Goal: Book appointment/travel/reservation

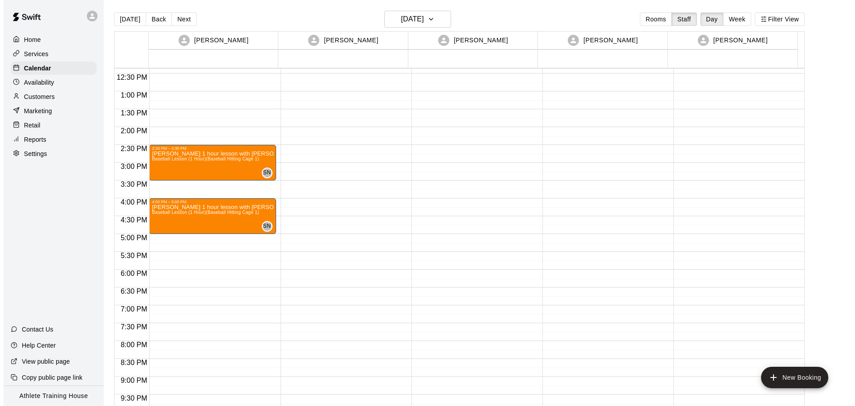
scroll to position [356, 0]
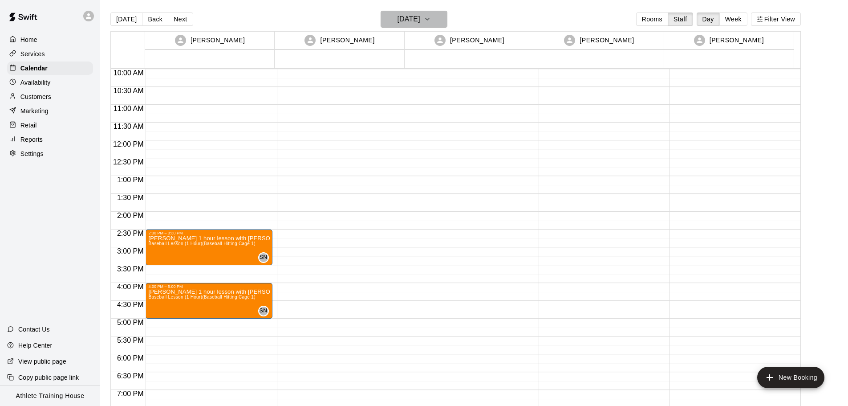
click at [416, 22] on h6 "[DATE]" at bounding box center [409, 19] width 23 height 12
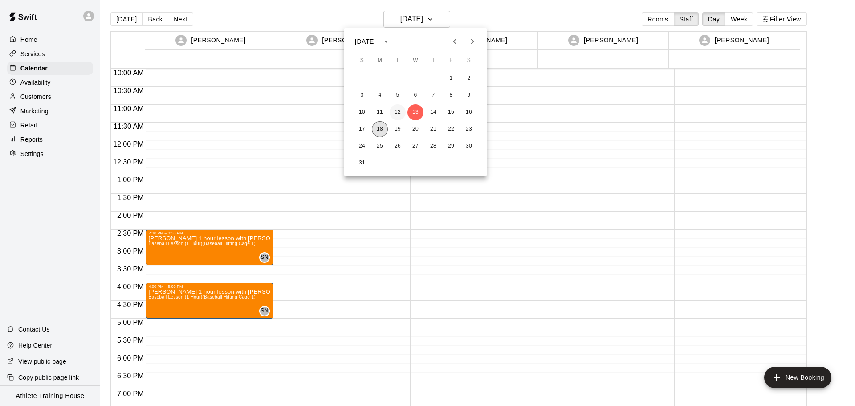
drag, startPoint x: 376, startPoint y: 130, endPoint x: 394, endPoint y: 111, distance: 26.8
click at [376, 130] on button "18" at bounding box center [380, 129] width 16 height 16
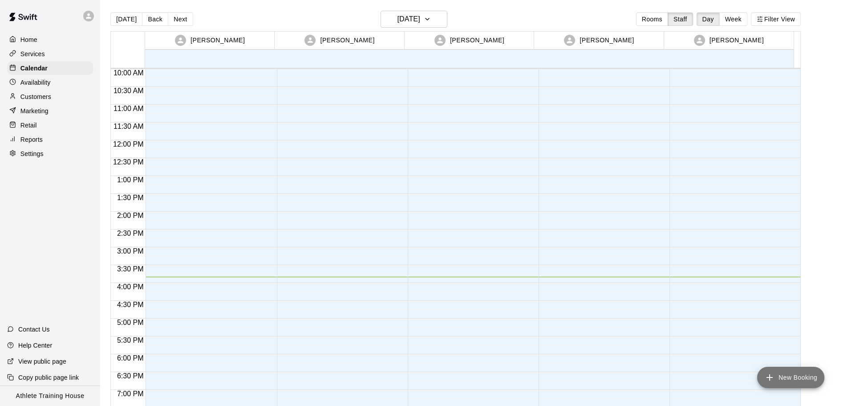
click at [769, 373] on icon "add" at bounding box center [769, 377] width 11 height 11
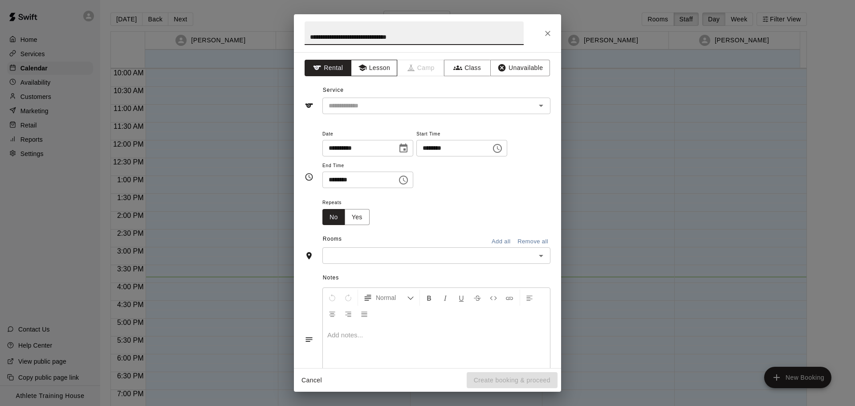
type input "**********"
click at [365, 68] on button "Lesson" at bounding box center [374, 68] width 47 height 16
click at [360, 101] on input "text" at bounding box center [423, 105] width 196 height 11
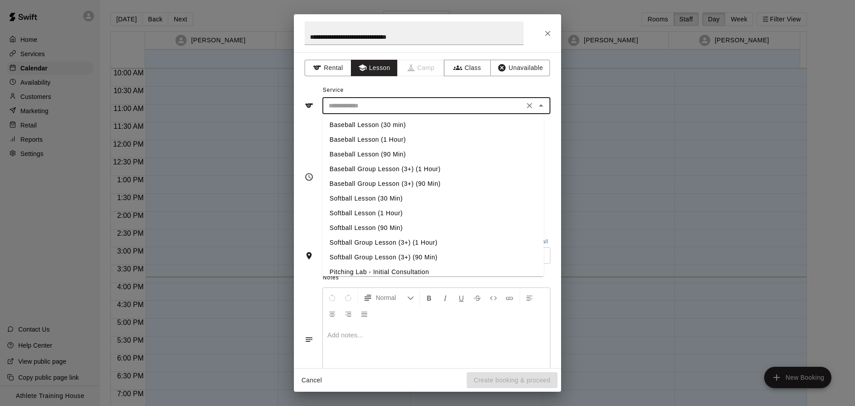
click at [390, 138] on li "Baseball Lesson (1 Hour)" at bounding box center [432, 139] width 221 height 15
type input "**********"
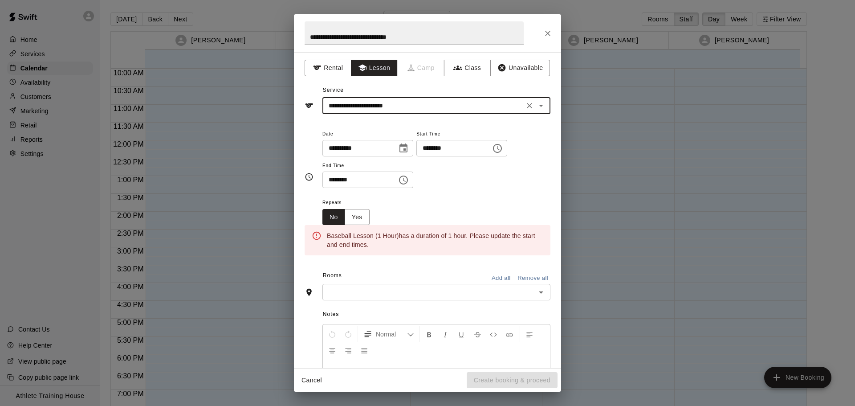
click at [439, 147] on input "********" at bounding box center [450, 148] width 69 height 16
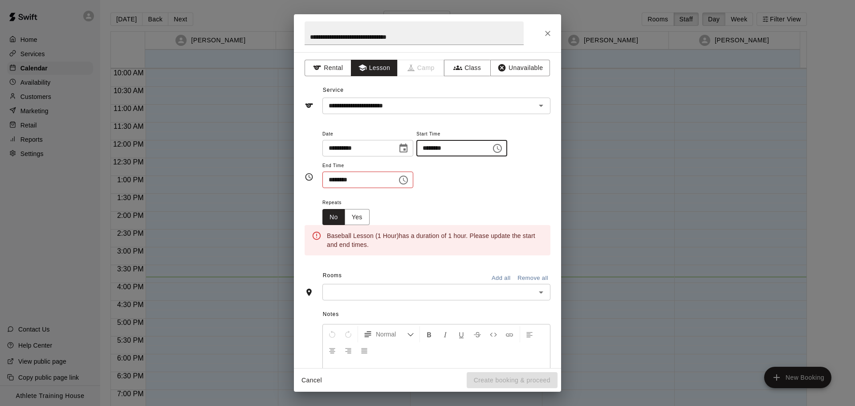
type input "********"
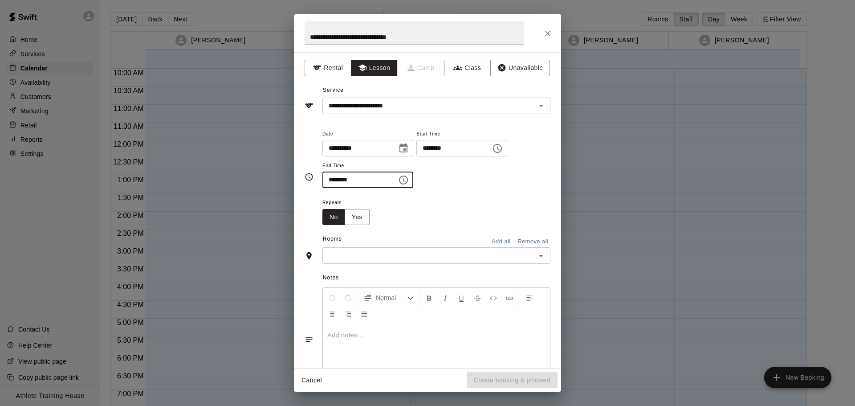
type input "********"
click at [467, 251] on input "text" at bounding box center [429, 255] width 208 height 11
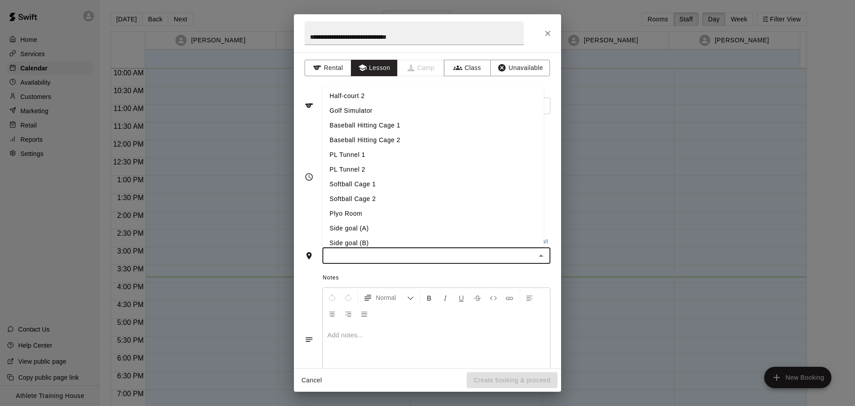
click at [381, 185] on li "Softball Cage 1" at bounding box center [432, 184] width 221 height 15
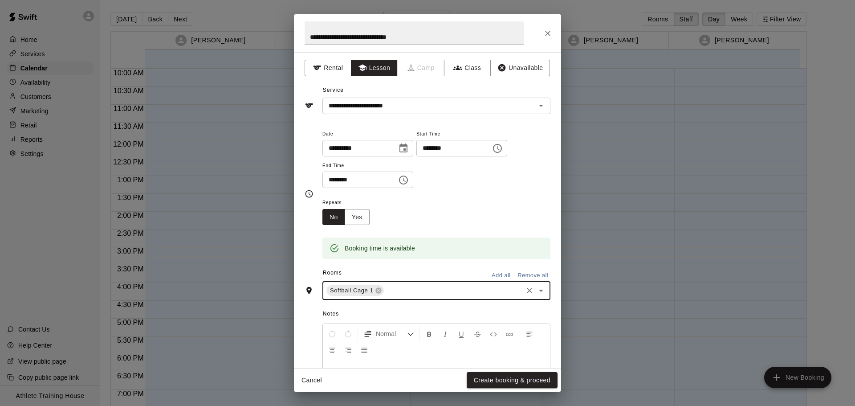
click at [398, 296] on input "text" at bounding box center [453, 290] width 136 height 11
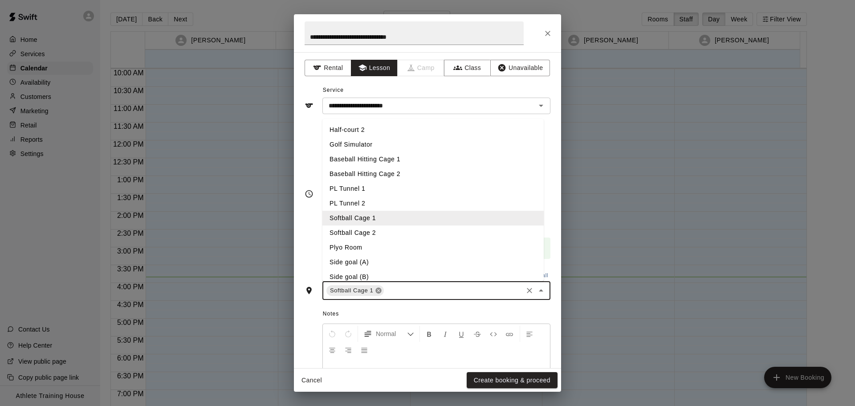
click at [376, 292] on icon at bounding box center [379, 291] width 6 height 6
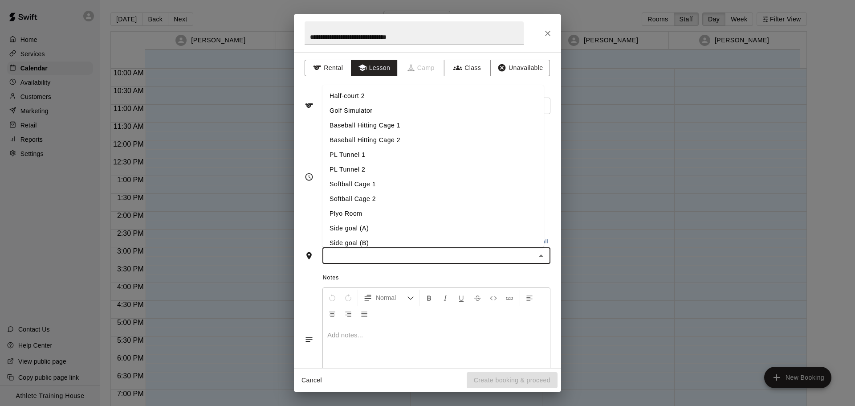
click at [398, 124] on li "Baseball Hitting Cage 1" at bounding box center [432, 125] width 221 height 15
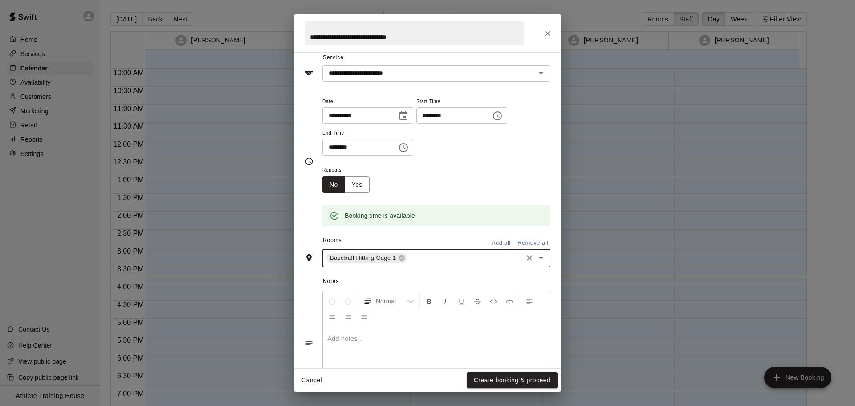
scroll to position [76, 0]
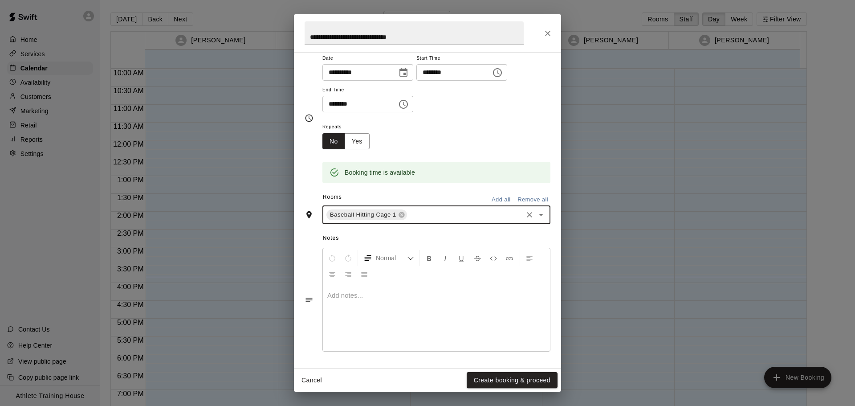
click at [359, 308] on div at bounding box center [436, 317] width 227 height 67
click at [530, 386] on button "Create booking & proceed" at bounding box center [511, 380] width 91 height 16
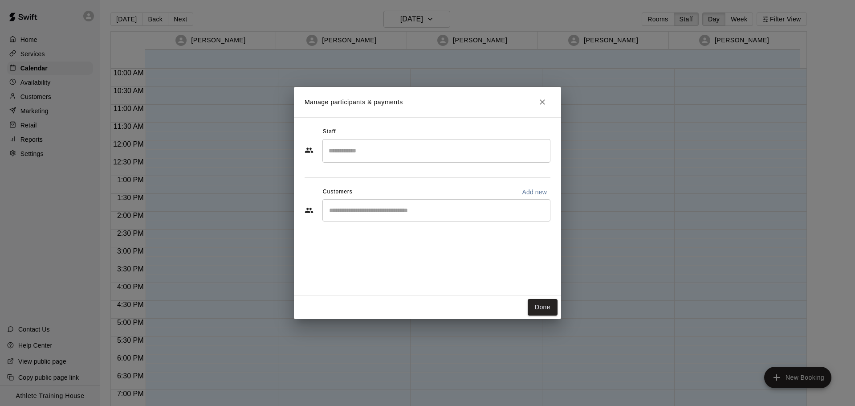
click at [408, 155] on input "Search staff" at bounding box center [436, 151] width 220 height 16
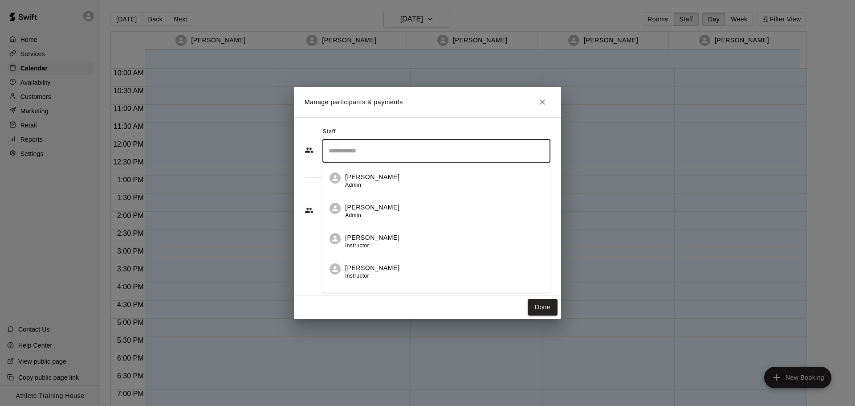
click at [387, 179] on div "[PERSON_NAME] Admin" at bounding box center [444, 180] width 198 height 17
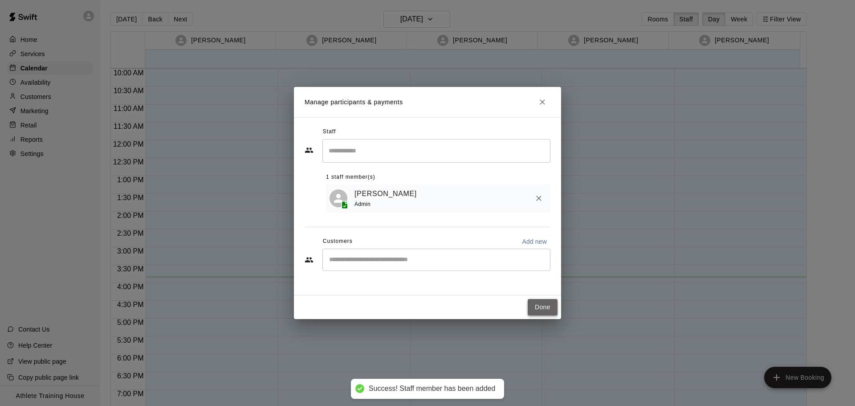
click at [542, 309] on button "Done" at bounding box center [542, 307] width 30 height 16
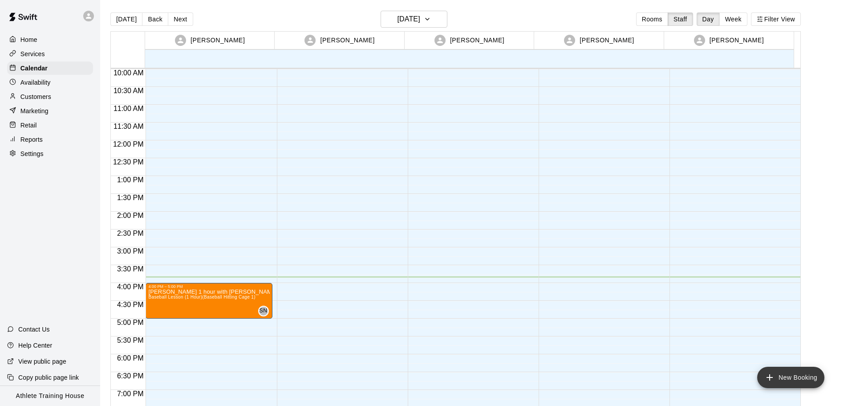
click at [766, 376] on icon "add" at bounding box center [769, 377] width 11 height 11
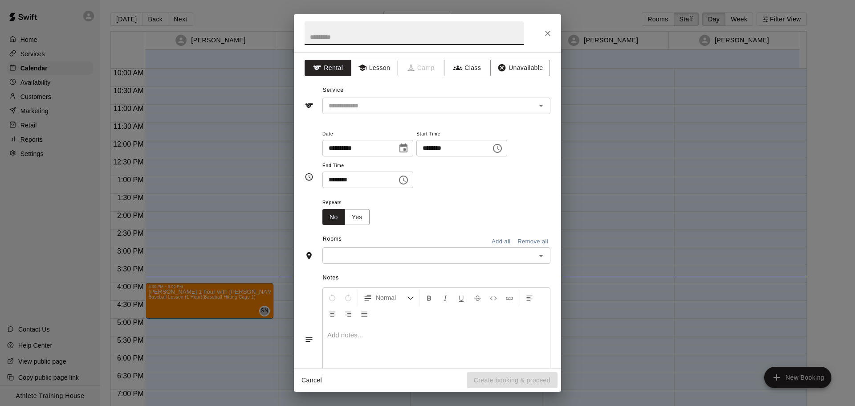
click at [414, 38] on input "text" at bounding box center [413, 33] width 219 height 24
type input "**********"
click at [380, 66] on button "Lesson" at bounding box center [374, 68] width 47 height 16
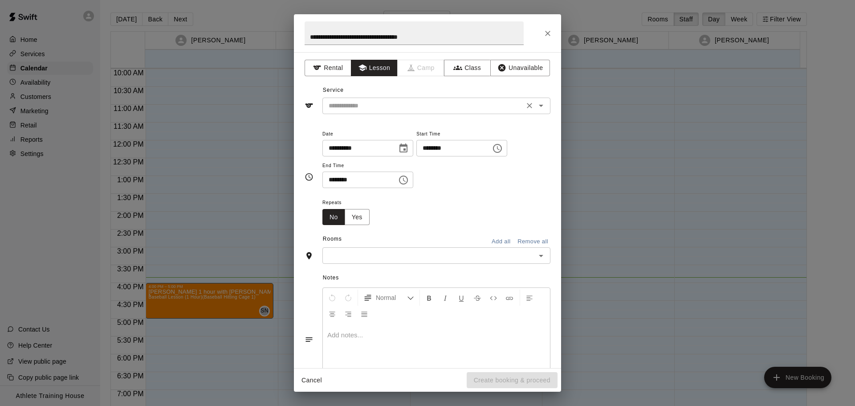
click at [386, 100] on input "text" at bounding box center [423, 105] width 196 height 11
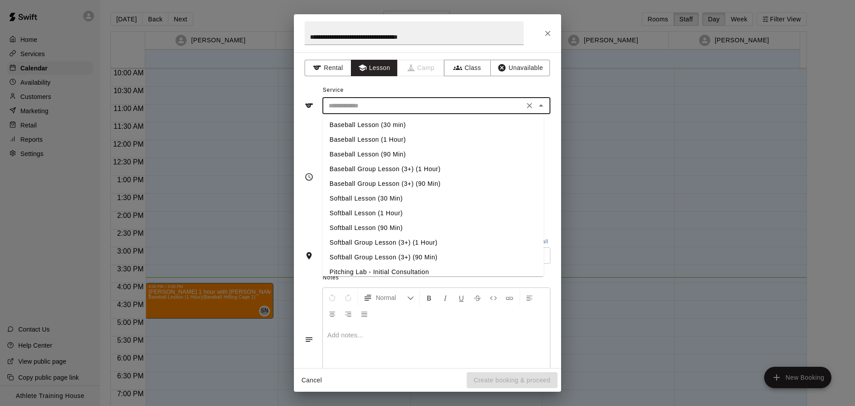
click at [414, 136] on li "Baseball Lesson (1 Hour)" at bounding box center [432, 139] width 221 height 15
type input "**********"
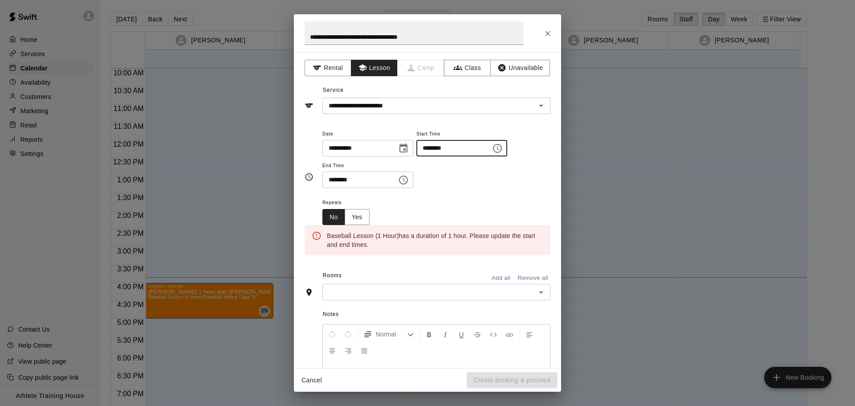
click at [443, 148] on input "********" at bounding box center [450, 148] width 69 height 16
type input "********"
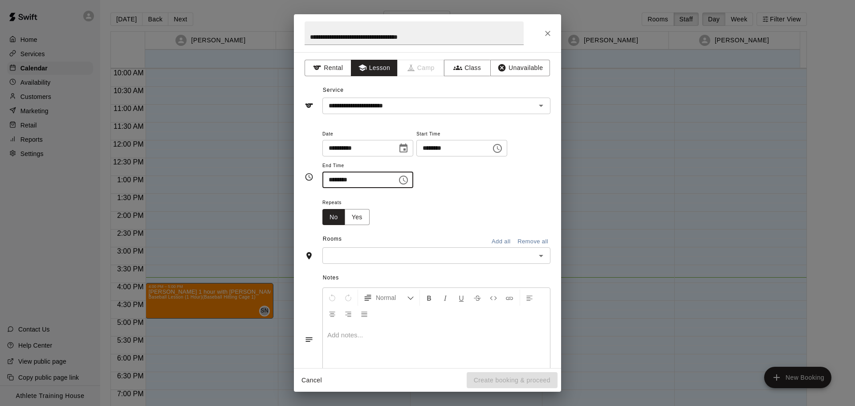
type input "********"
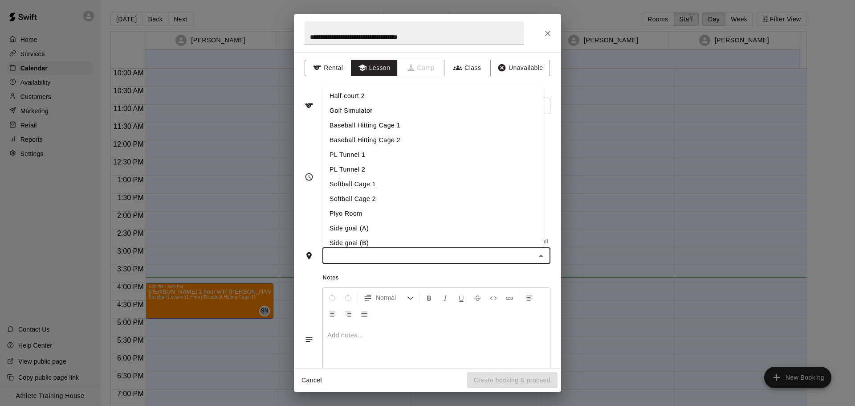
click at [462, 258] on input "text" at bounding box center [429, 255] width 208 height 11
click at [388, 124] on li "Baseball Hitting Cage 1" at bounding box center [432, 125] width 221 height 15
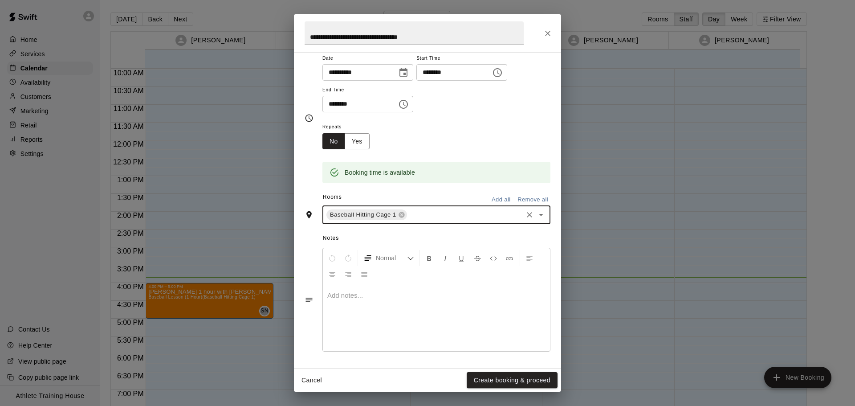
click at [370, 290] on div at bounding box center [436, 317] width 227 height 67
click at [507, 376] on button "Create booking & proceed" at bounding box center [511, 380] width 91 height 16
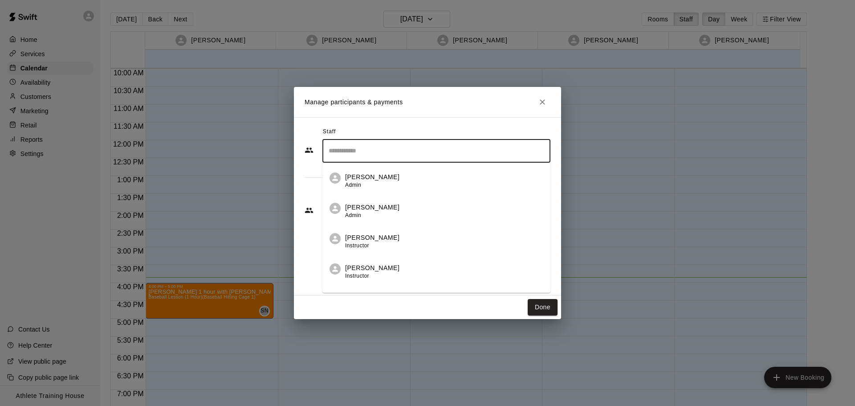
click at [381, 151] on input "Search staff" at bounding box center [436, 151] width 220 height 16
click at [438, 178] on div "[PERSON_NAME] Admin" at bounding box center [444, 180] width 198 height 17
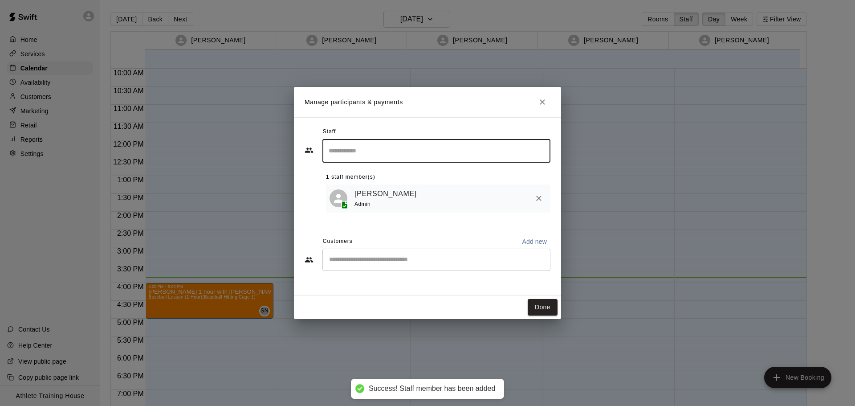
click at [541, 309] on button "Done" at bounding box center [542, 307] width 30 height 16
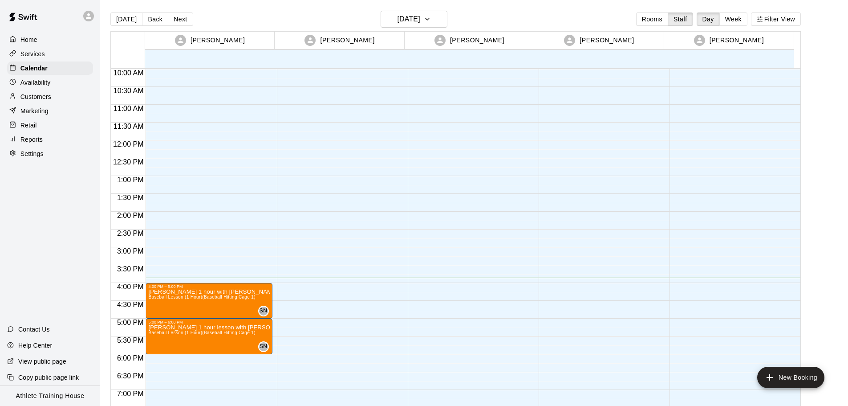
click at [36, 125] on p "Retail" at bounding box center [28, 125] width 16 height 9
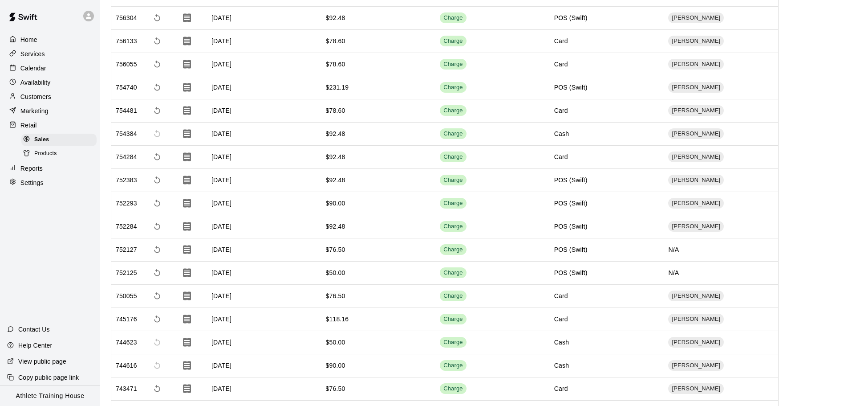
scroll to position [45, 0]
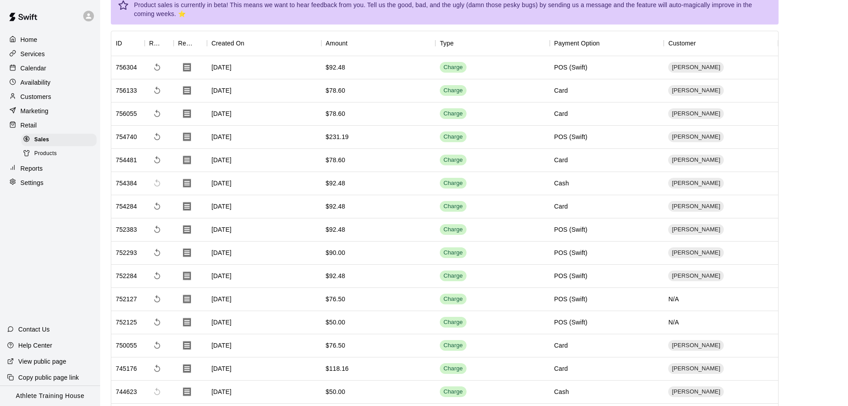
click at [33, 128] on p "Retail" at bounding box center [28, 125] width 16 height 9
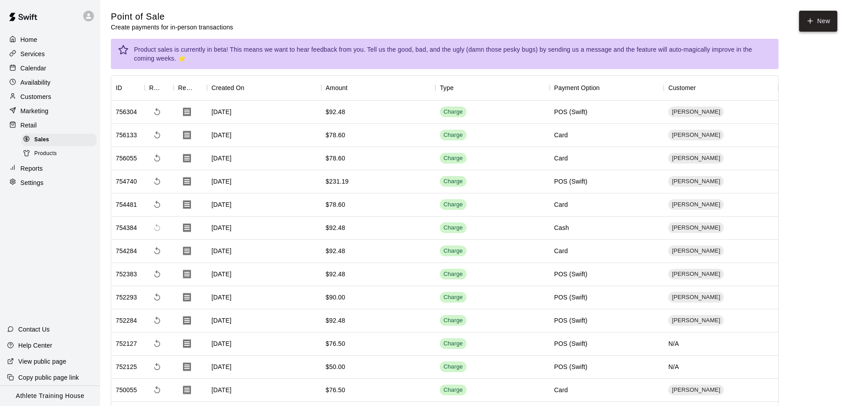
click at [812, 20] on icon "button" at bounding box center [810, 21] width 8 height 8
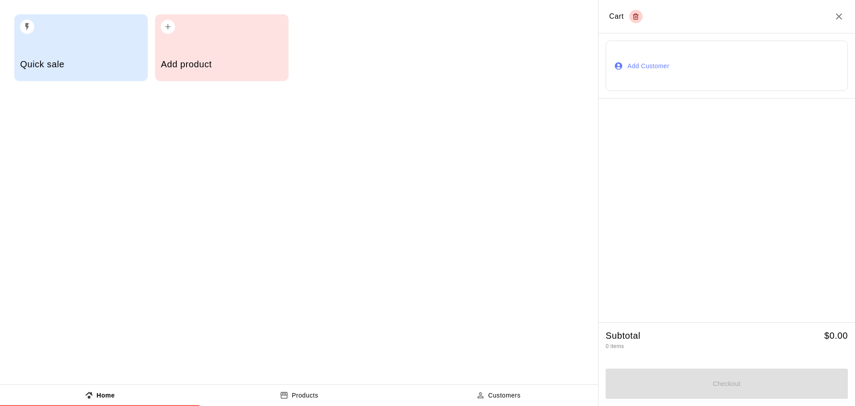
click at [647, 62] on button "Add Customer" at bounding box center [726, 66] width 242 height 50
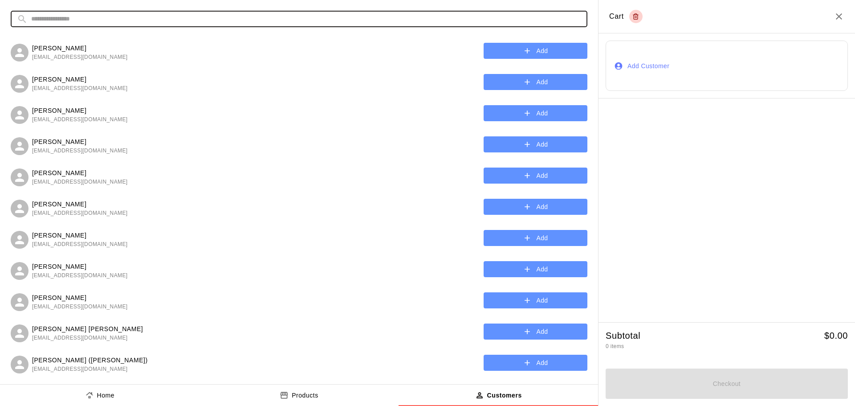
click at [237, 21] on input "text" at bounding box center [306, 19] width 550 height 16
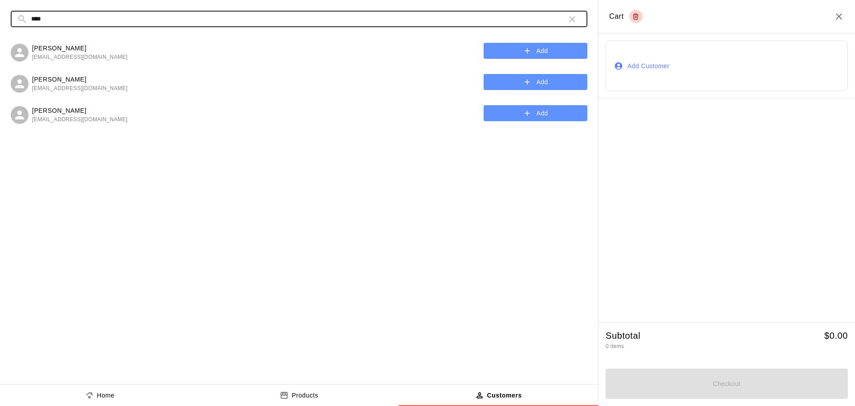
type input "****"
click at [495, 49] on button "Add" at bounding box center [535, 51] width 104 height 16
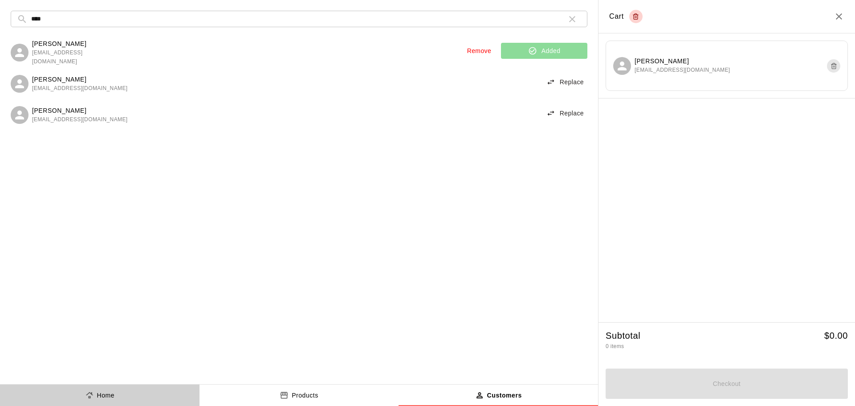
drag, startPoint x: 98, startPoint y: 398, endPoint x: 102, endPoint y: 289, distance: 109.6
click at [99, 394] on p "Home" at bounding box center [106, 394] width 18 height 9
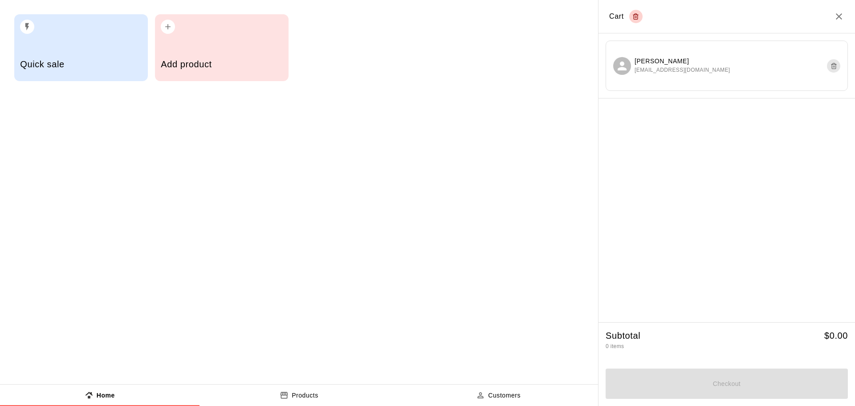
click at [92, 63] on h5 "Quick sale" at bounding box center [81, 64] width 122 height 12
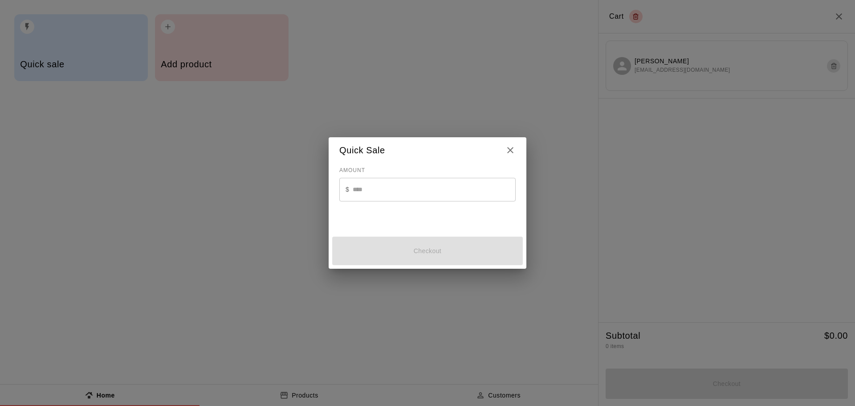
click at [387, 188] on input "text" at bounding box center [434, 190] width 163 height 24
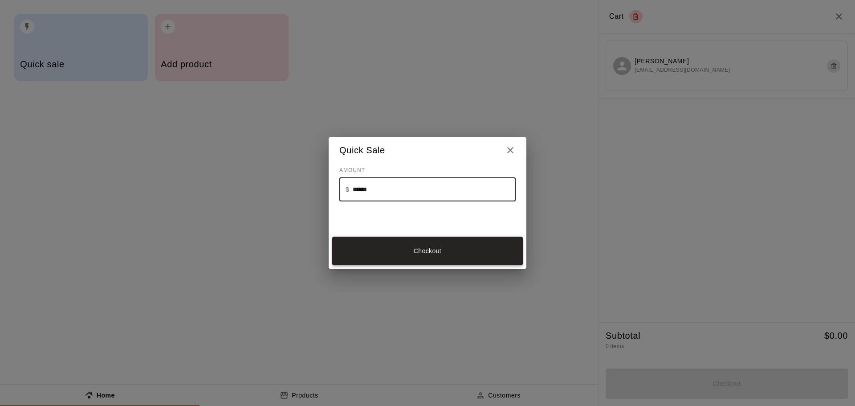
type input "******"
click at [391, 252] on button "Checkout" at bounding box center [427, 250] width 191 height 28
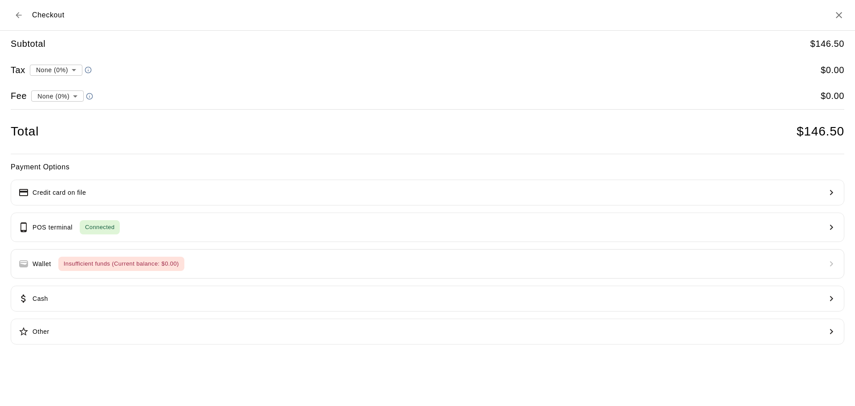
click at [61, 127] on li "convenience fee ( 2.75 % )" at bounding box center [56, 127] width 87 height 15
type input "**********"
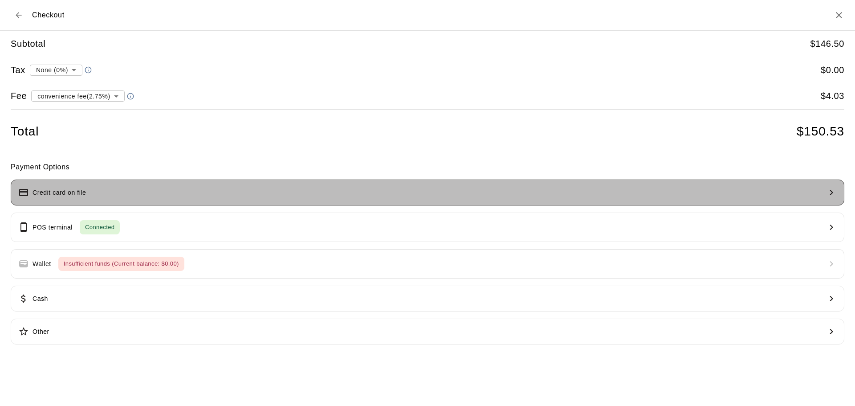
click at [149, 196] on button "Credit card on file" at bounding box center [427, 192] width 833 height 26
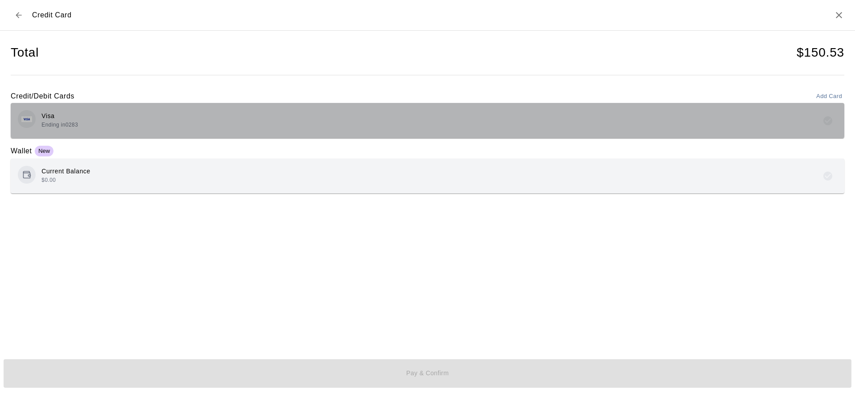
click at [85, 128] on div "Visa Ending in 0283" at bounding box center [427, 120] width 819 height 21
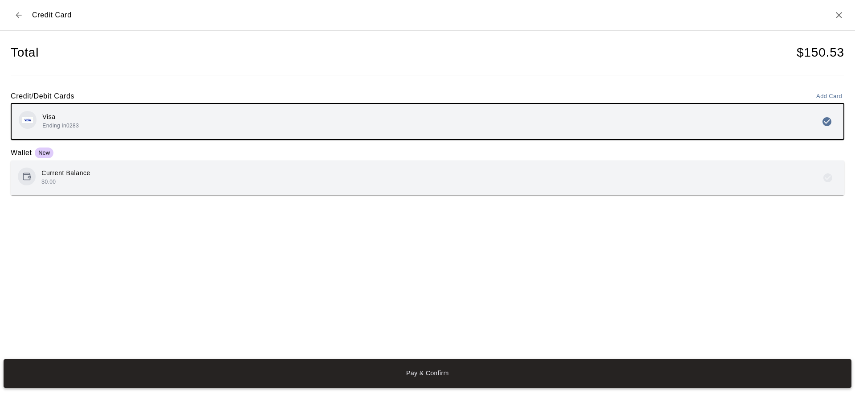
click at [431, 372] on button "Pay & Confirm" at bounding box center [428, 373] width 848 height 28
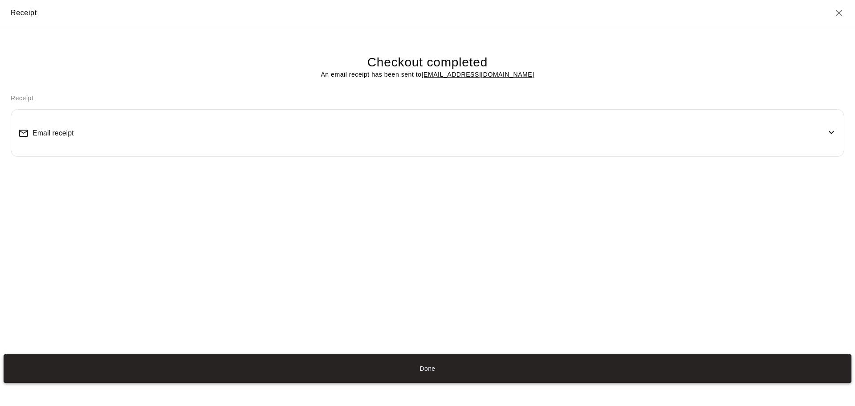
click at [441, 363] on button "Done" at bounding box center [428, 368] width 848 height 28
click at [425, 369] on button "Done" at bounding box center [428, 368] width 848 height 28
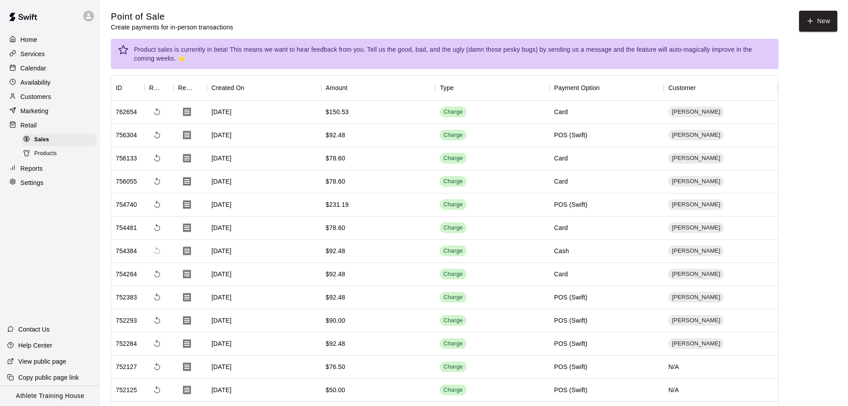
click at [36, 72] on p "Calendar" at bounding box center [33, 68] width 26 height 9
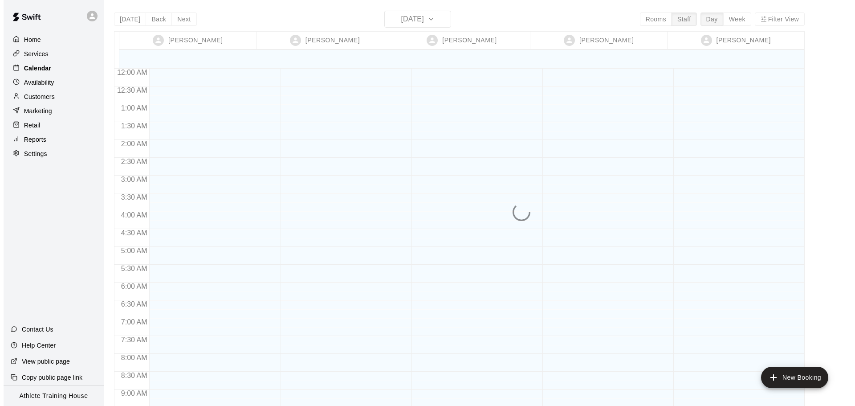
scroll to position [507, 0]
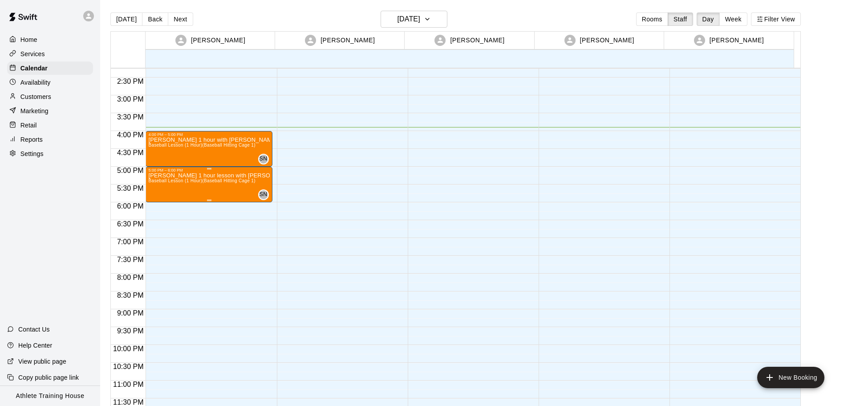
click at [157, 175] on p "[PERSON_NAME] 1 hour lesson with [PERSON_NAME]" at bounding box center [208, 175] width 121 height 0
click at [158, 183] on icon "edit" at bounding box center [156, 185] width 11 height 11
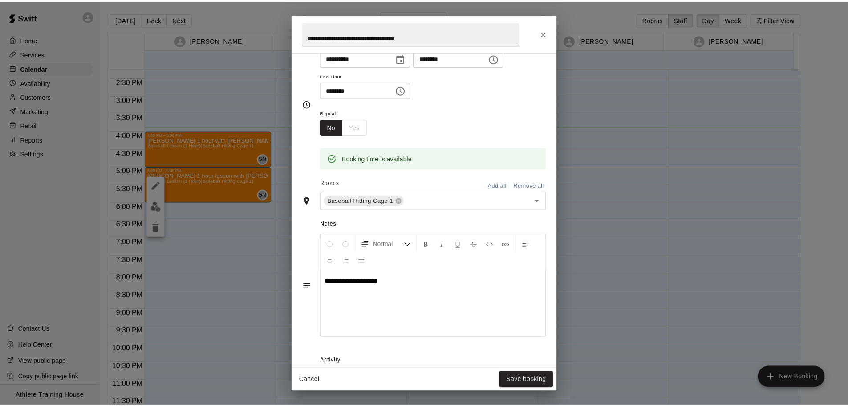
scroll to position [161, 0]
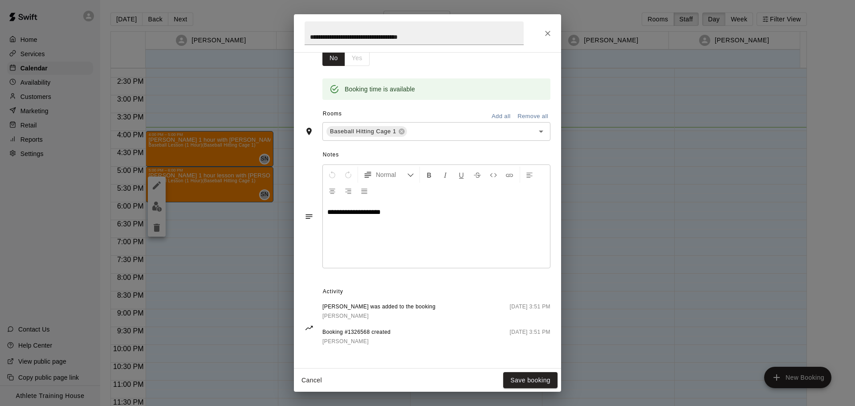
click at [547, 33] on icon "Close" at bounding box center [547, 33] width 9 height 9
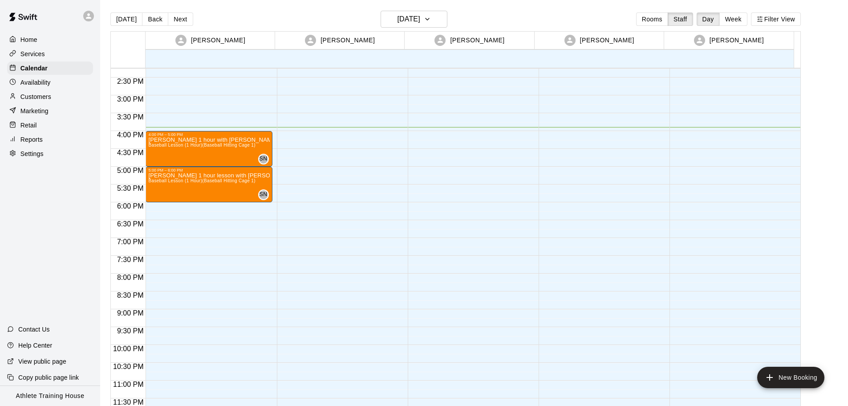
click at [30, 126] on p "Retail" at bounding box center [28, 125] width 16 height 9
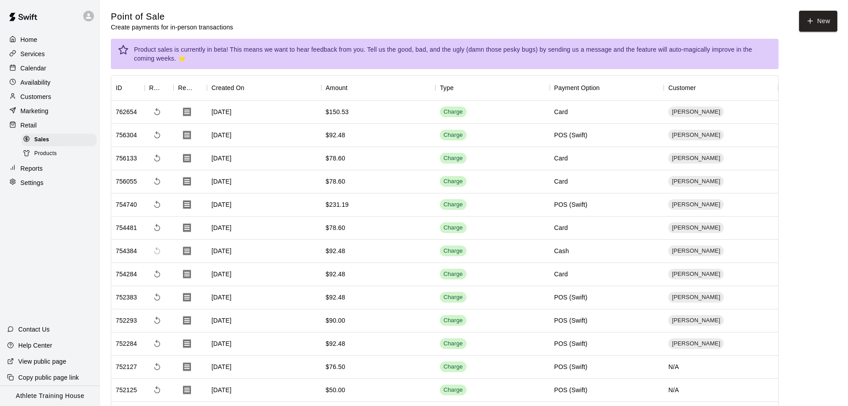
click at [30, 69] on p "Calendar" at bounding box center [33, 68] width 26 height 9
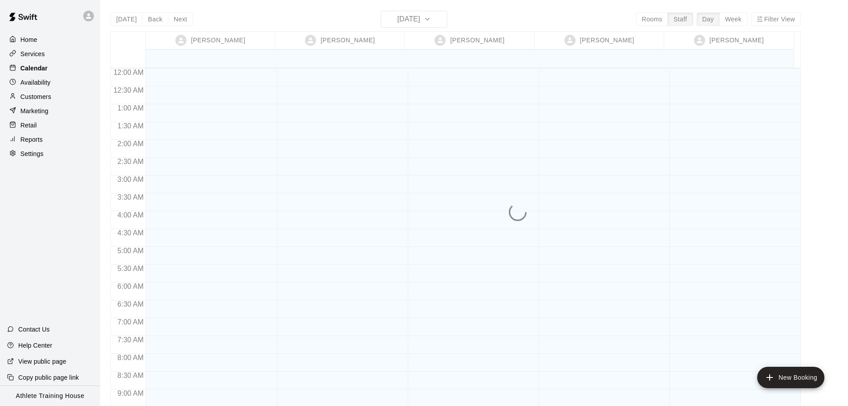
scroll to position [507, 0]
